Goal: Task Accomplishment & Management: Use online tool/utility

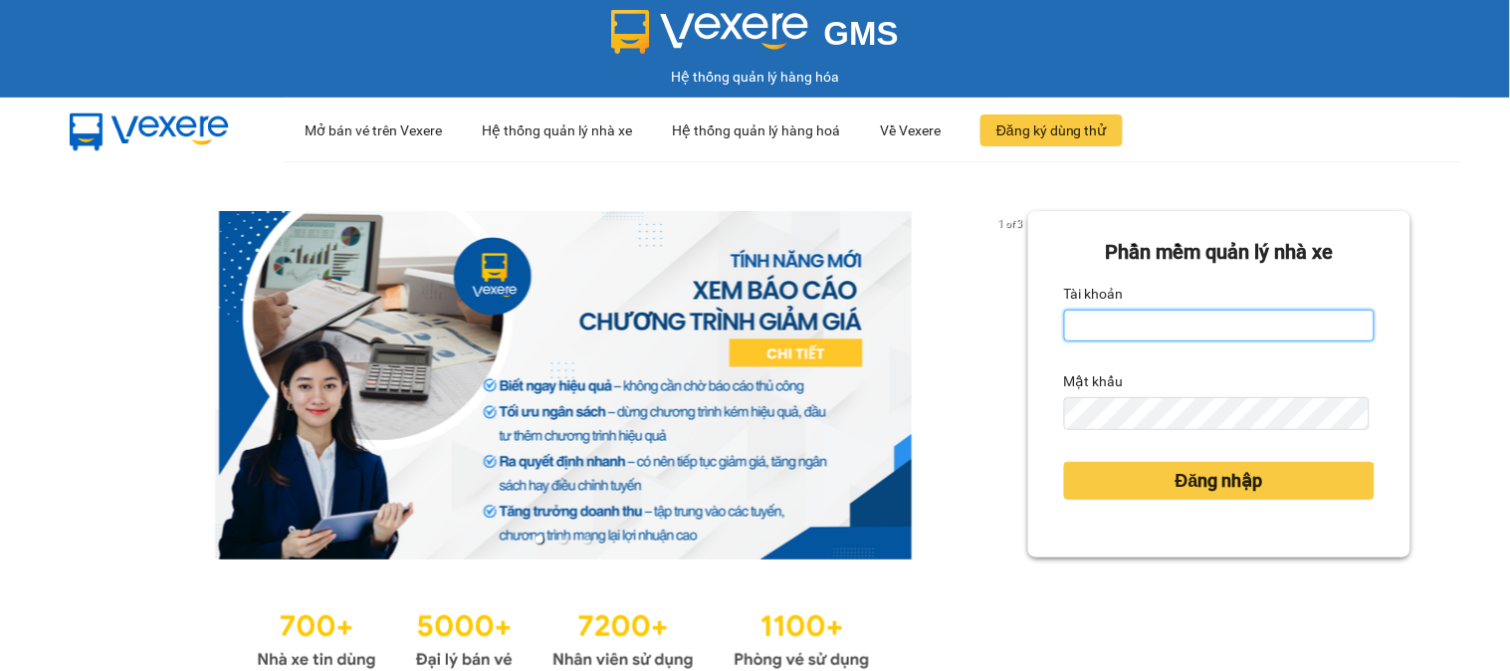
click at [1118, 325] on input "Tài khoản" at bounding box center [1219, 326] width 311 height 32
type input "van0584642557.vinhquang"
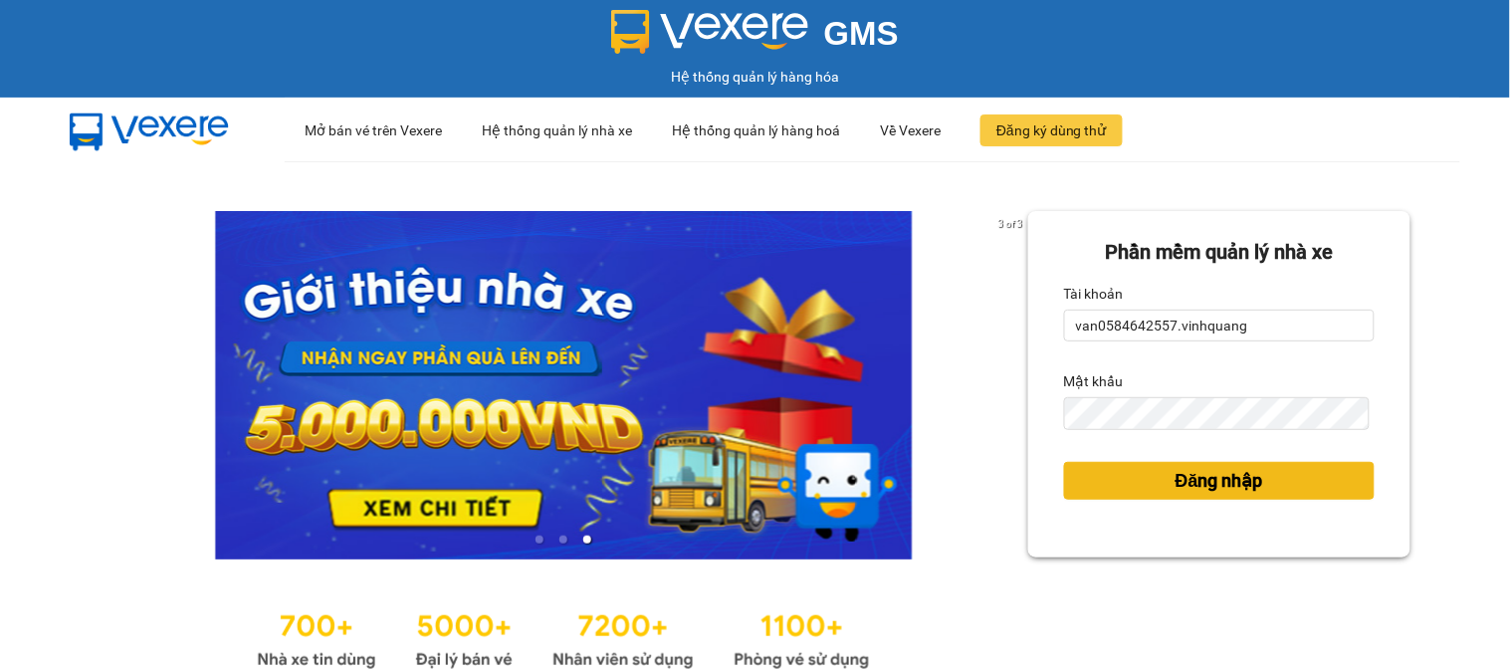
click at [1212, 483] on span "Đăng nhập" at bounding box center [1220, 481] width 88 height 28
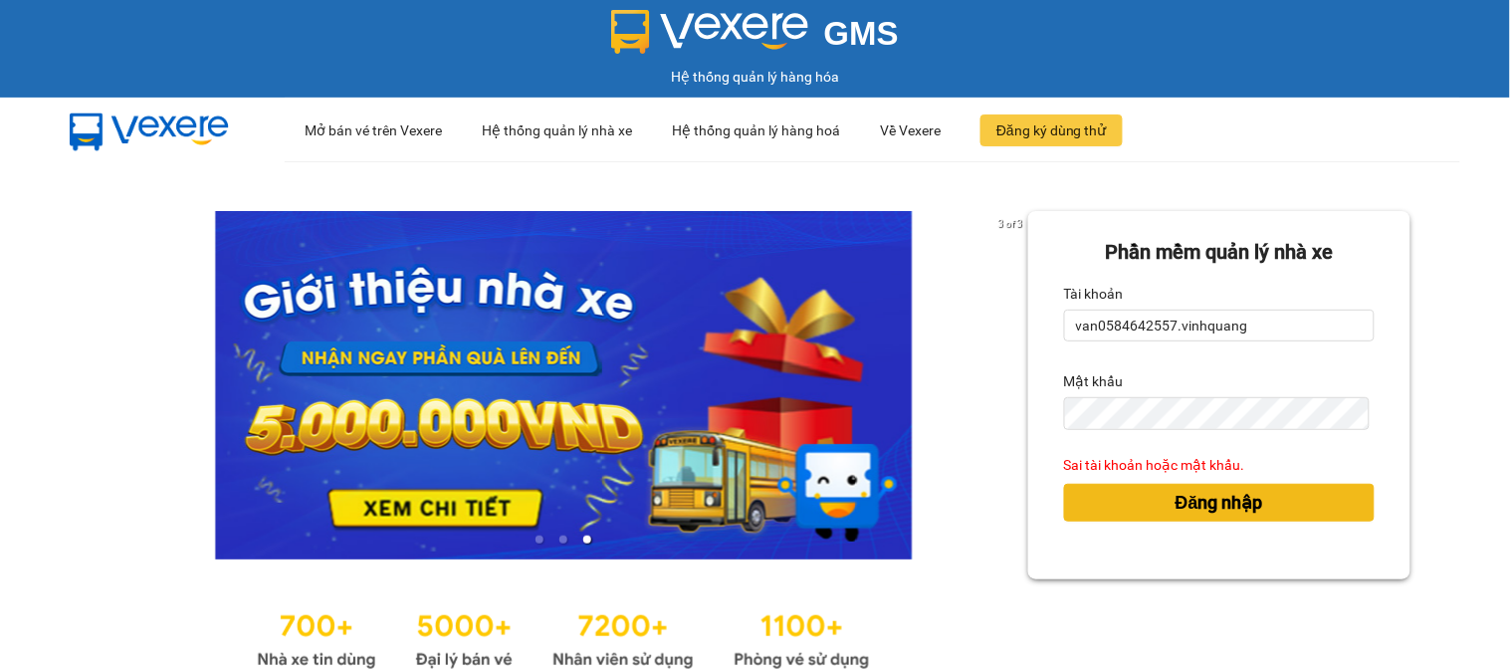
click at [1106, 512] on button "Đăng nhập" at bounding box center [1219, 503] width 311 height 38
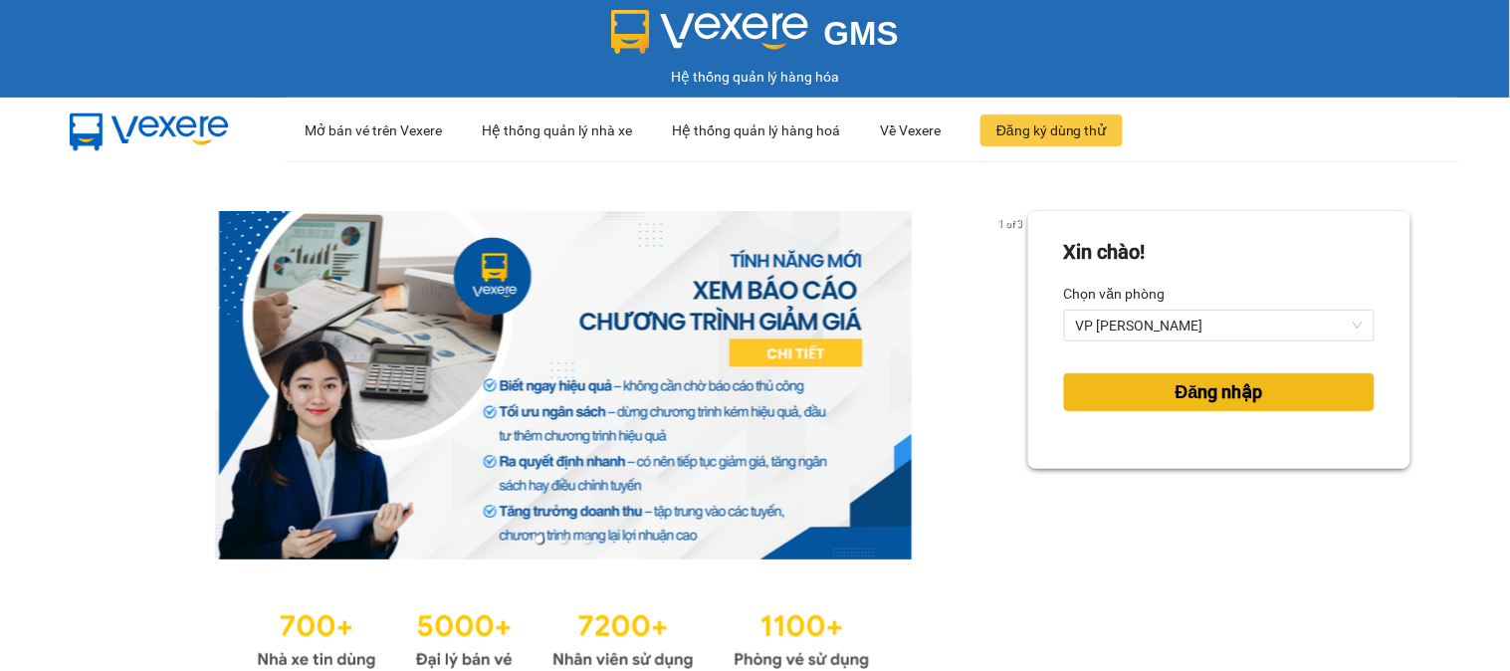
drag, startPoint x: 1206, startPoint y: 401, endPoint x: 1192, endPoint y: 390, distance: 17.7
click at [1205, 402] on span "Đăng nhập" at bounding box center [1220, 392] width 88 height 28
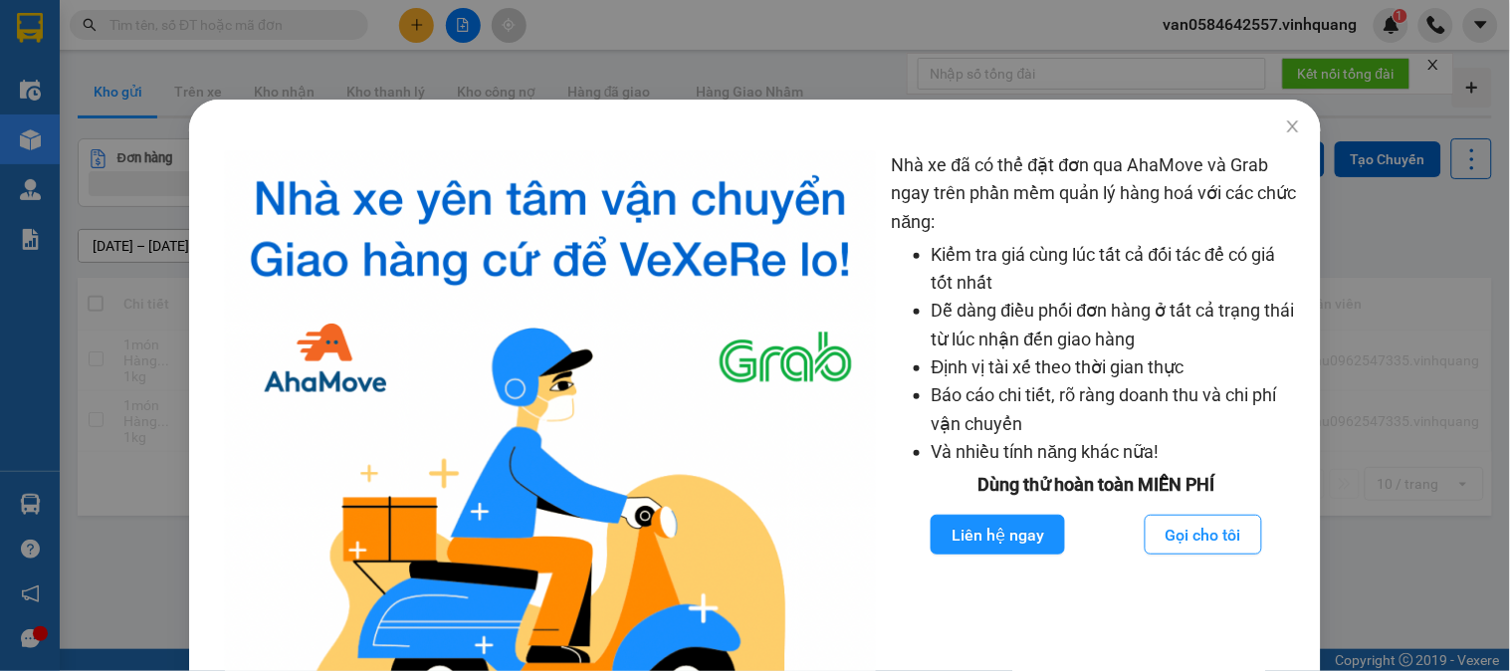
scroll to position [110, 0]
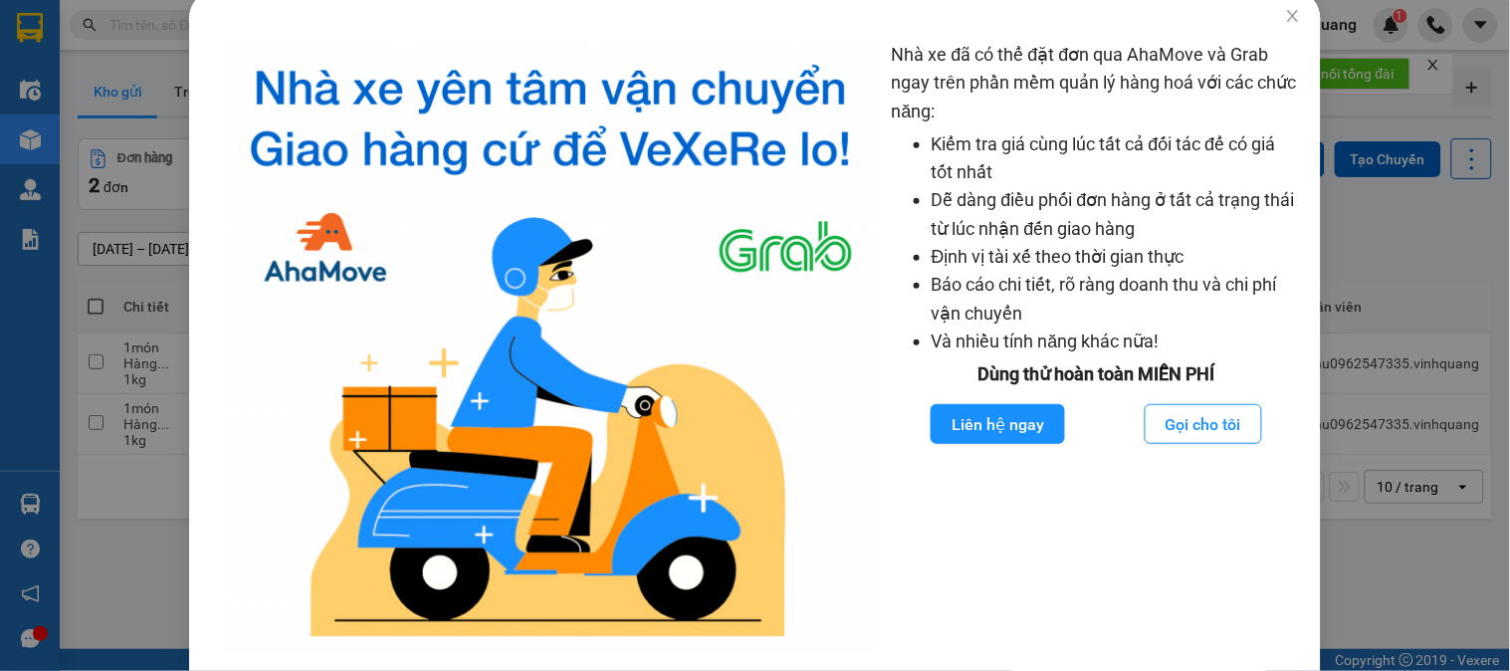
click at [1454, 275] on div "Nhà xe đã có thể đặt đơn qua AhaMove và Grab ngay trên phần mềm quản lý hàng ho…" at bounding box center [755, 335] width 1510 height 671
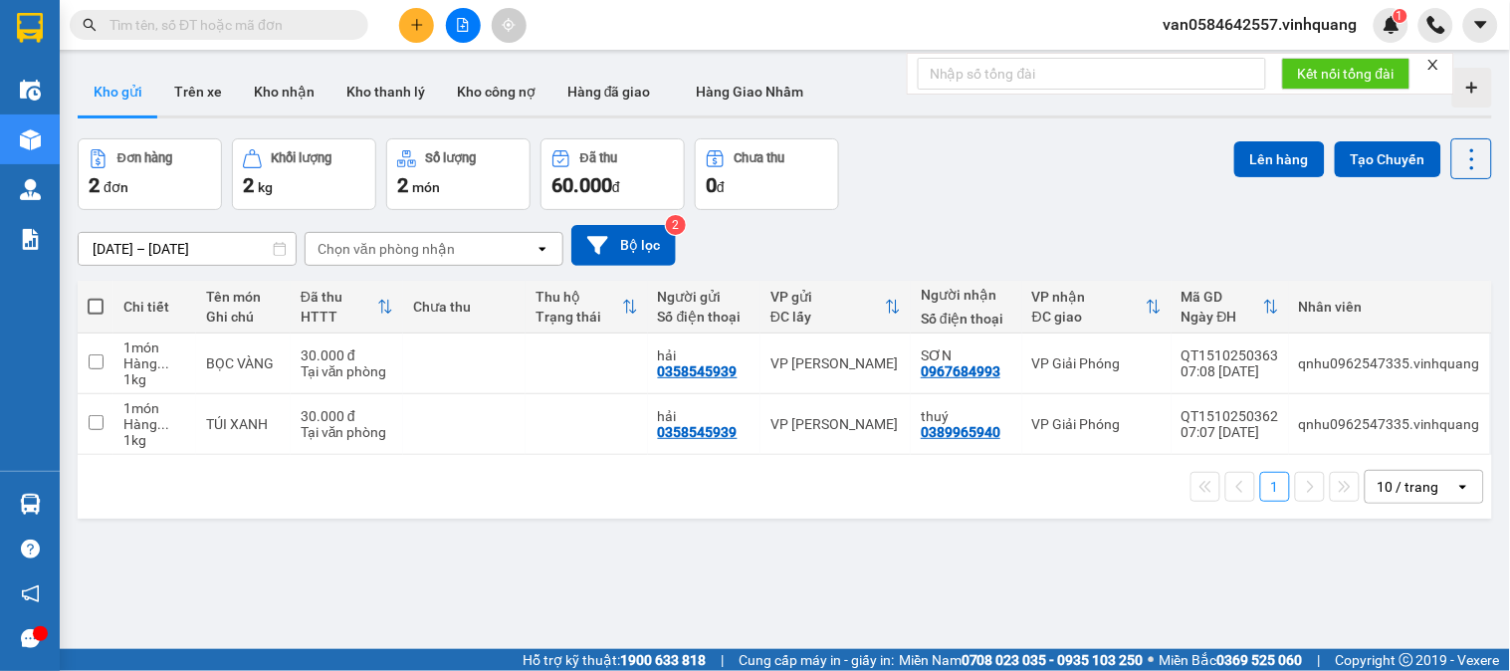
scroll to position [62, 0]
